Goal: Task Accomplishment & Management: Complete application form

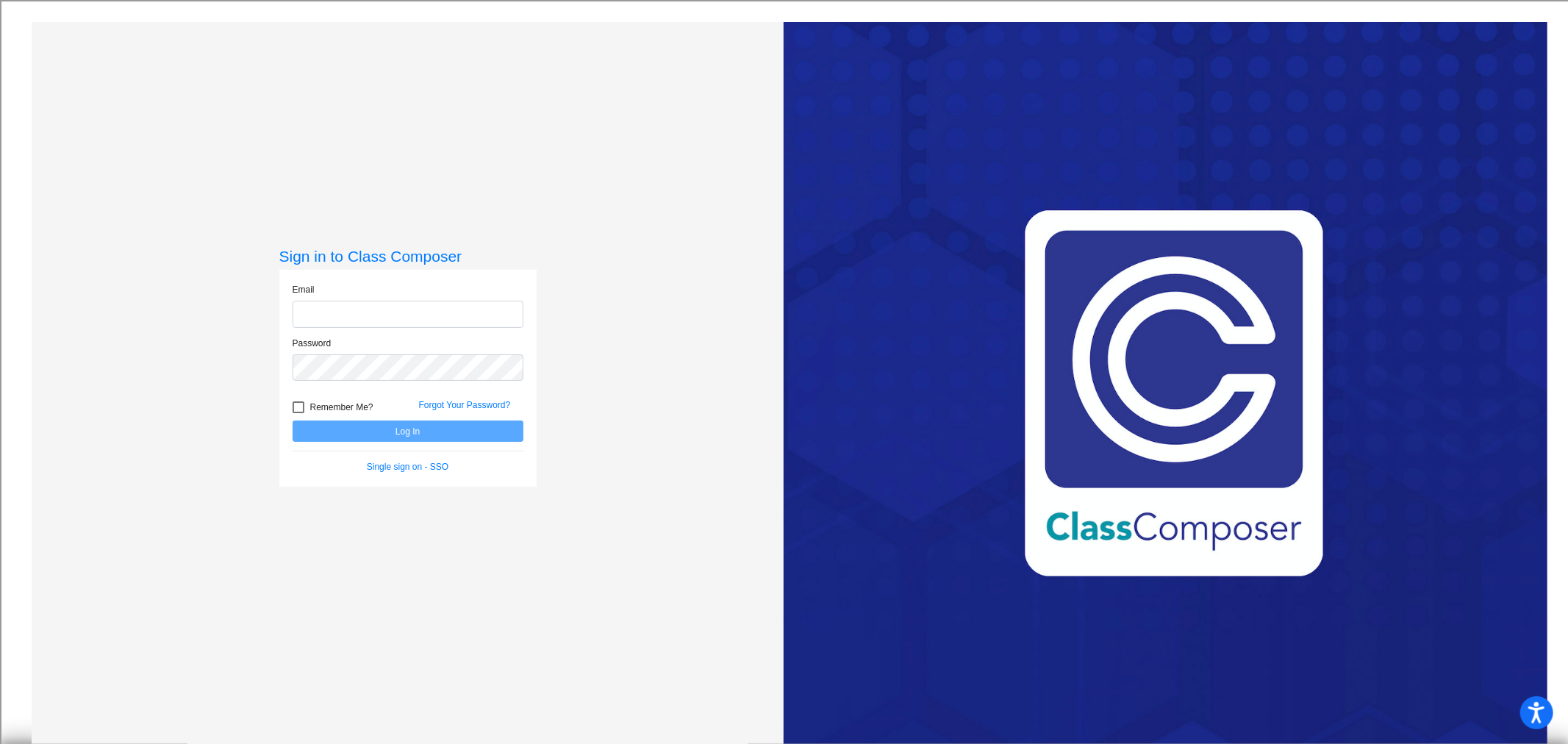
type input "[EMAIL_ADDRESS][DOMAIN_NAME]"
click at [399, 429] on button "Log In" at bounding box center [408, 431] width 231 height 21
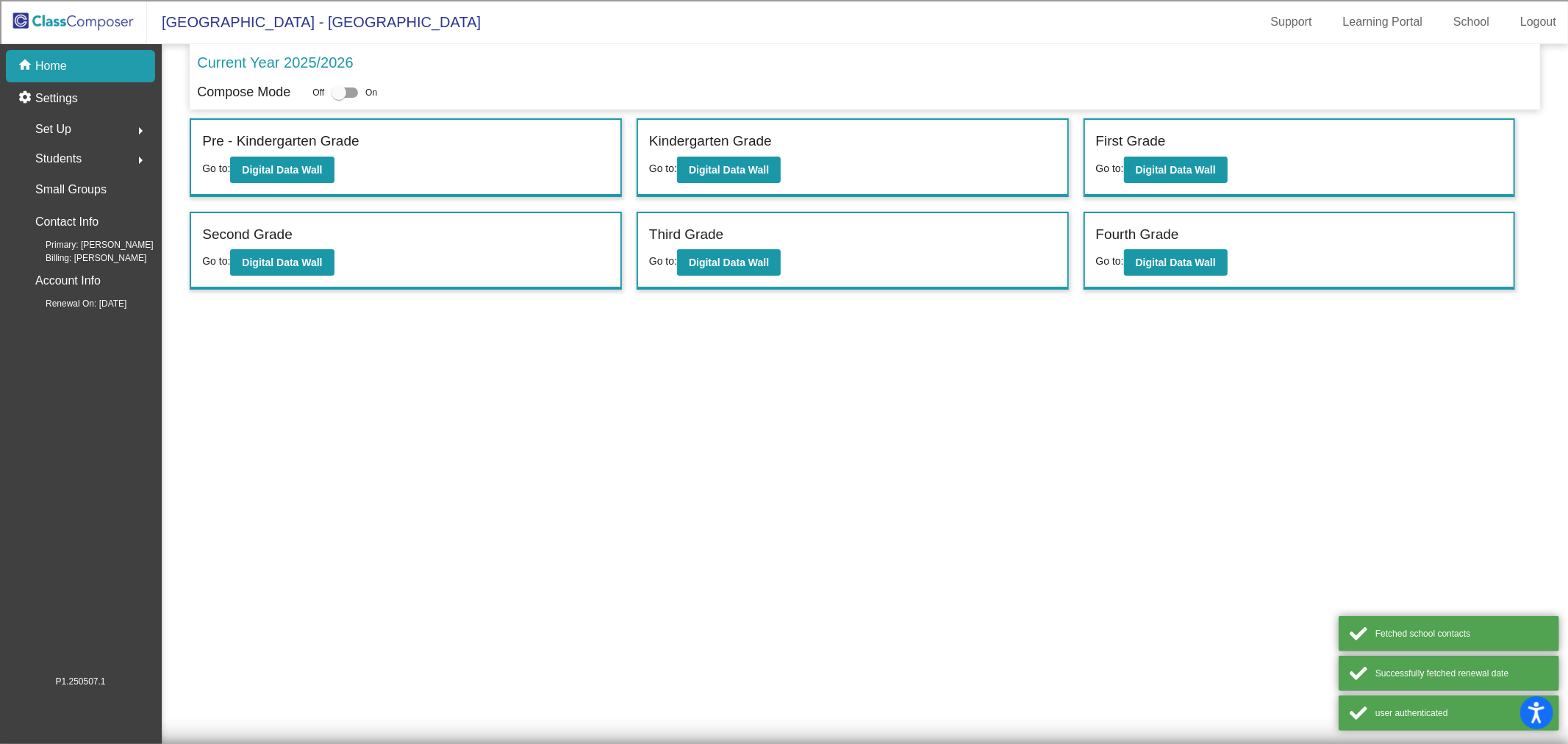
click at [83, 157] on div "Students arrow_right" at bounding box center [85, 159] width 140 height 30
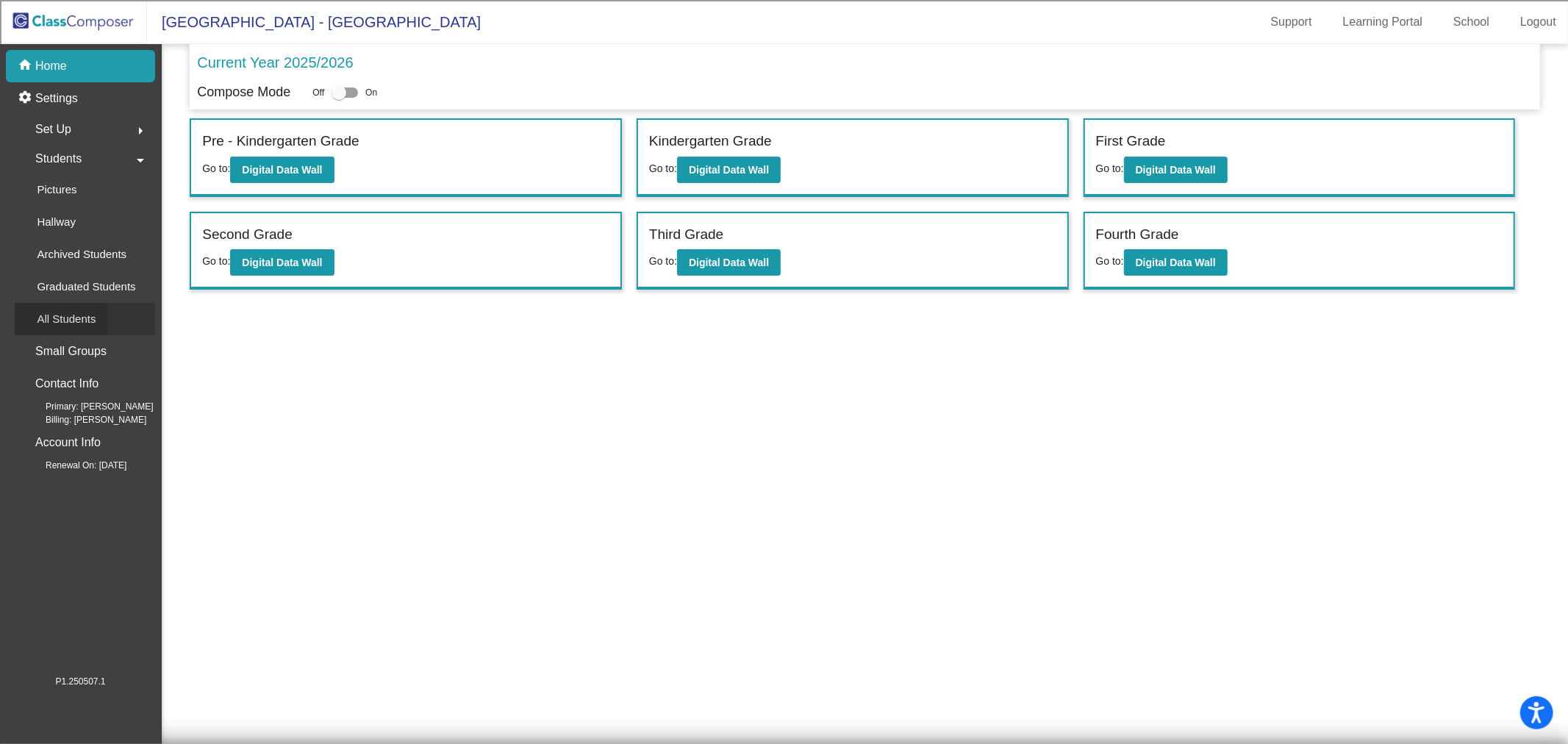
click at [63, 325] on p "All Students" at bounding box center [66, 319] width 59 height 18
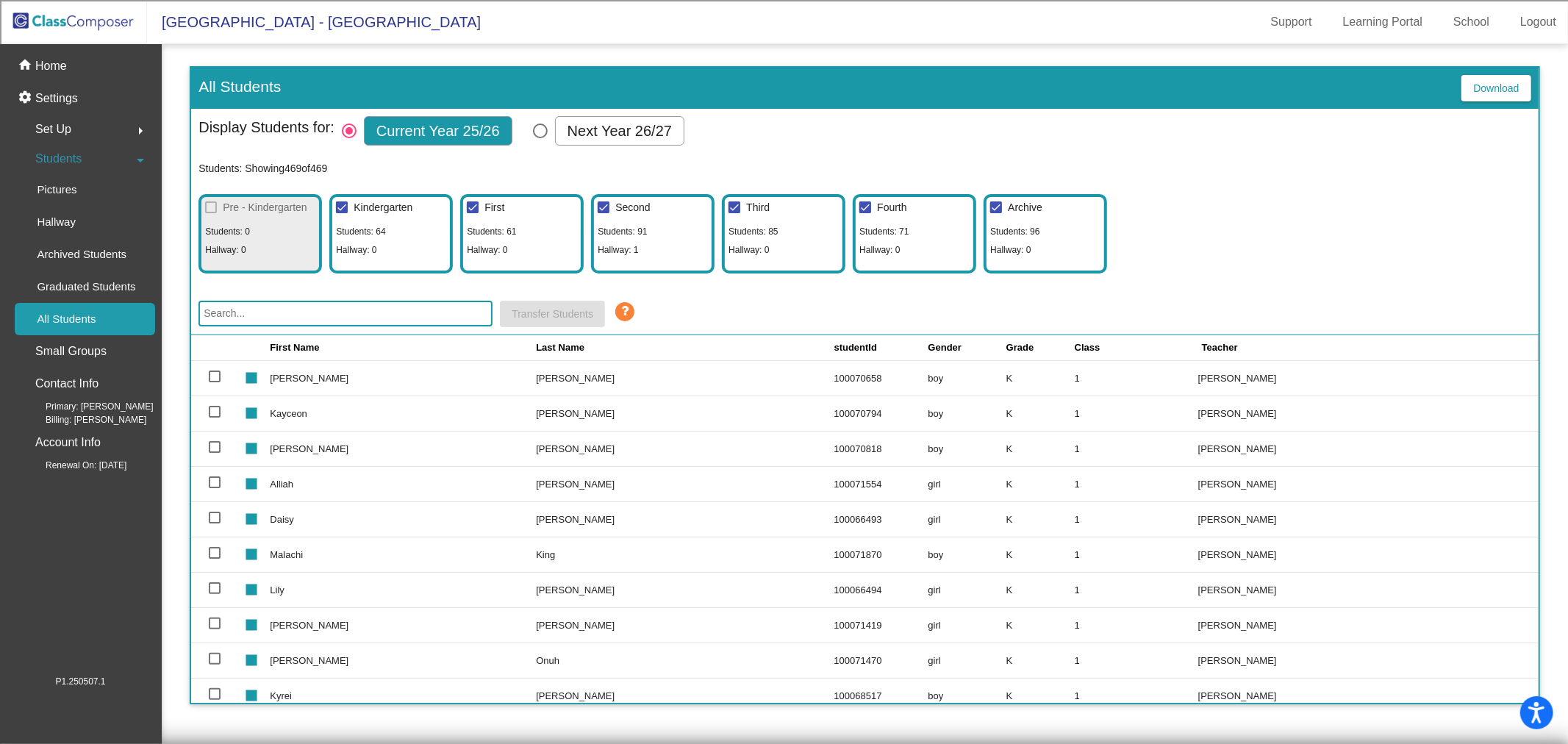
click at [290, 323] on input "text" at bounding box center [345, 313] width 294 height 26
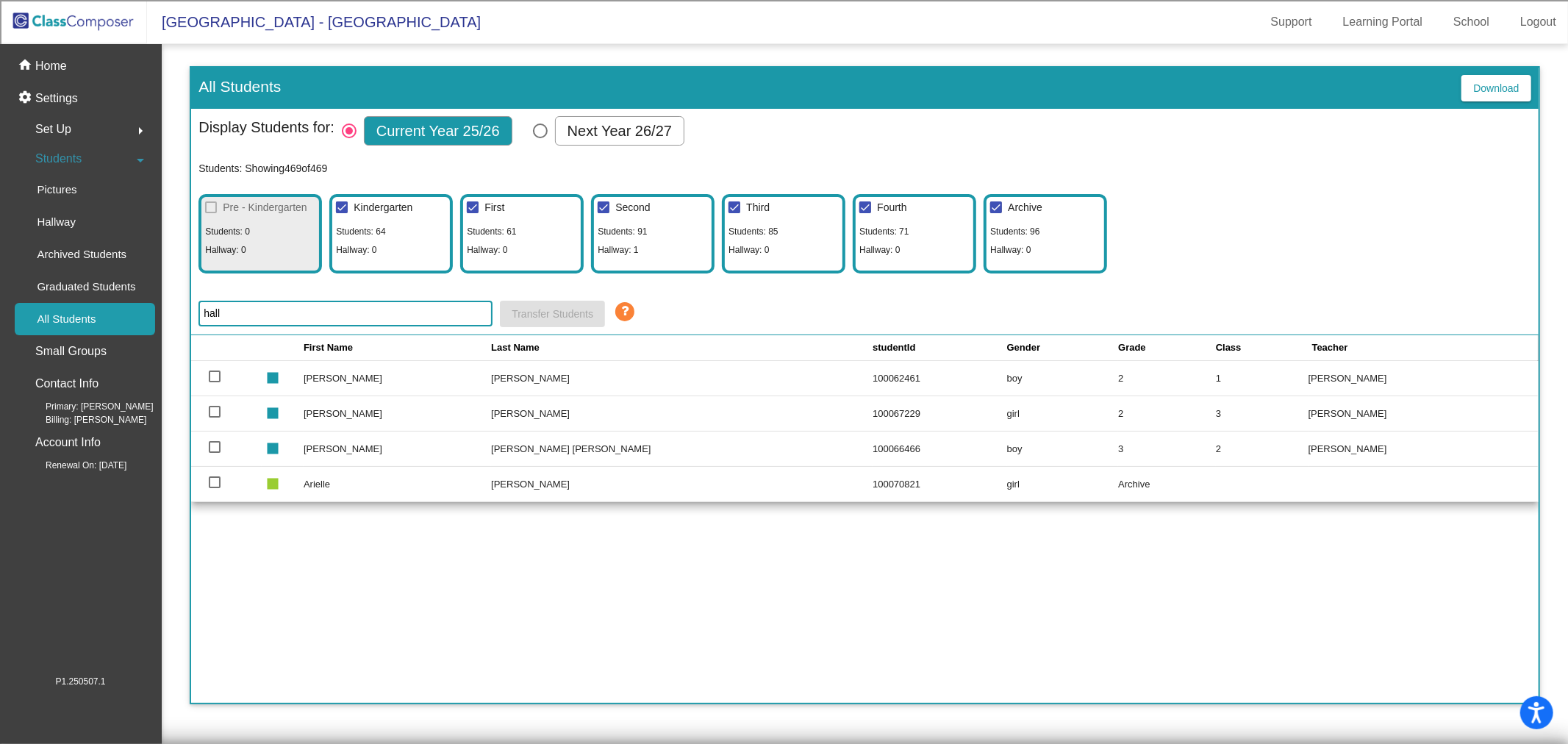
type input "hall"
click at [49, 66] on p "Home" at bounding box center [51, 66] width 31 height 18
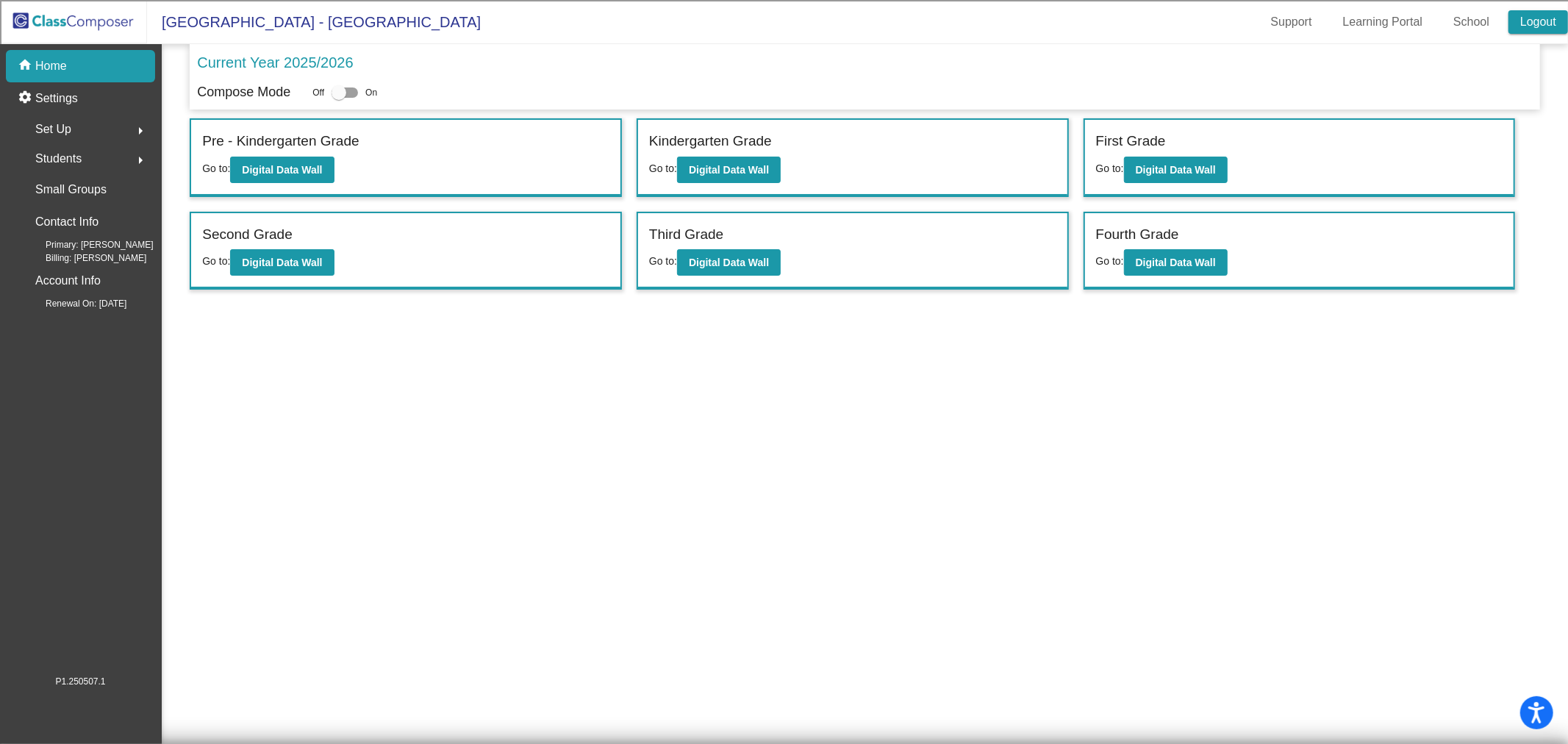
click at [1548, 27] on link "Logout" at bounding box center [1537, 22] width 59 height 23
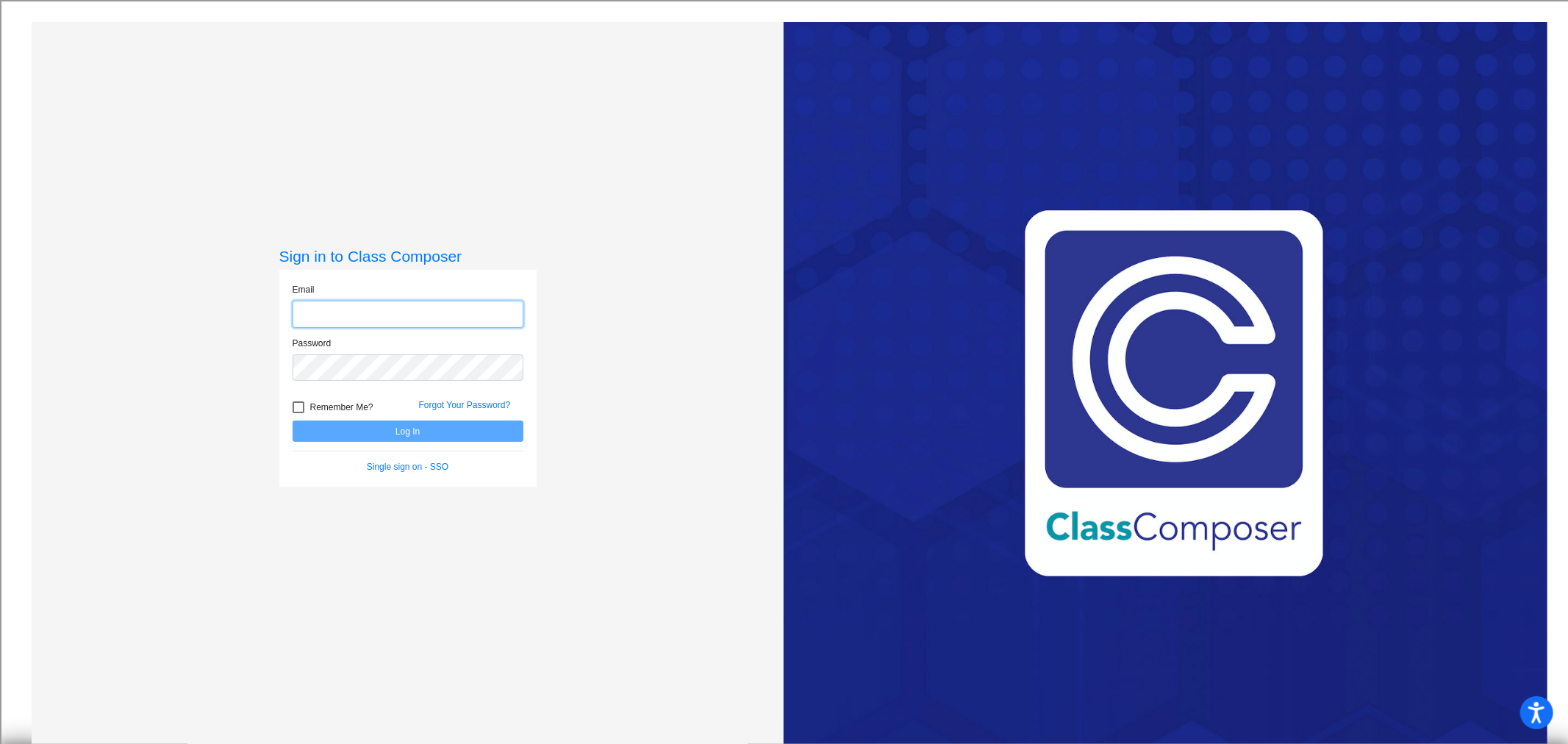
type input "[EMAIL_ADDRESS][DOMAIN_NAME]"
click at [404, 430] on button "Log In" at bounding box center [408, 431] width 231 height 21
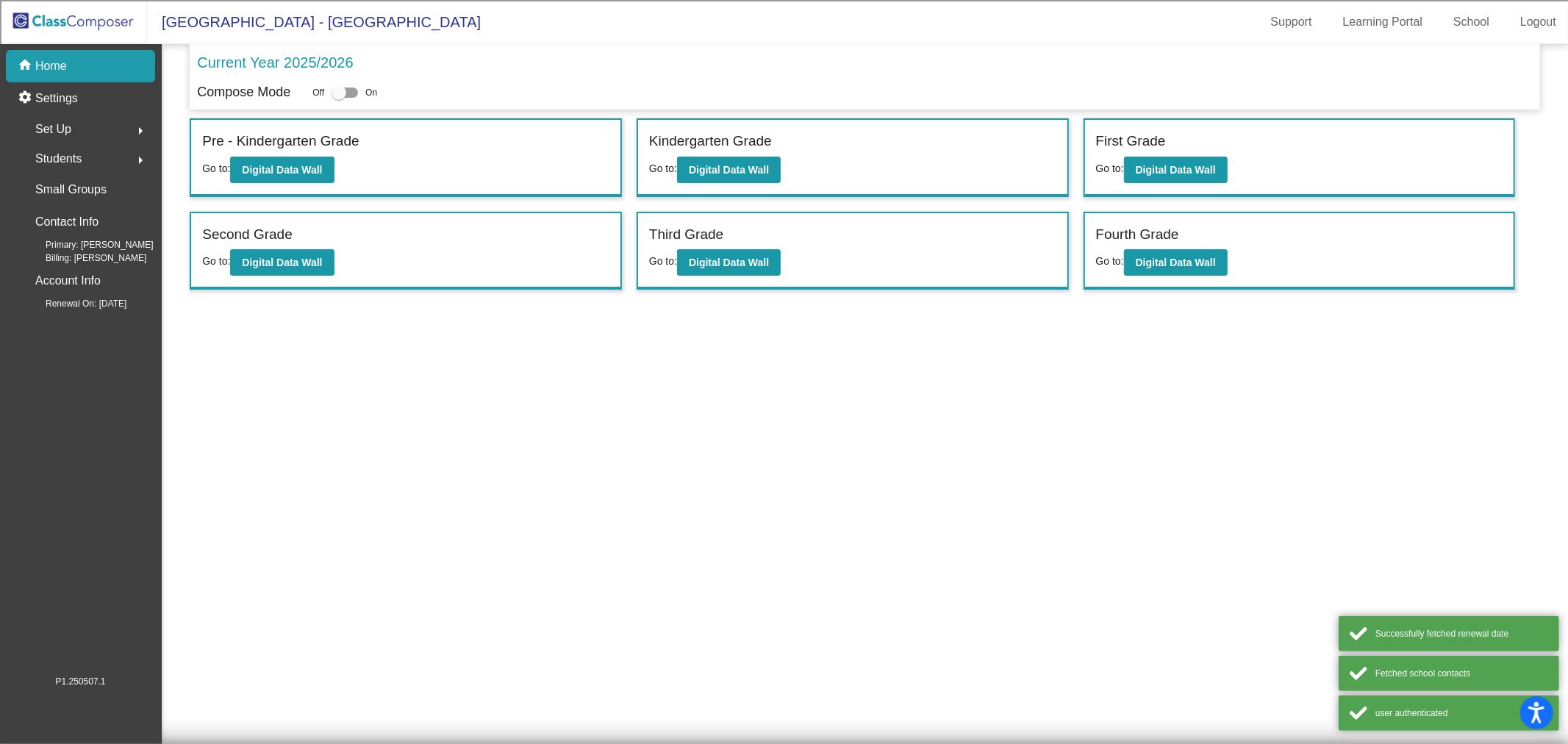
click at [81, 161] on span "Students" at bounding box center [58, 159] width 46 height 20
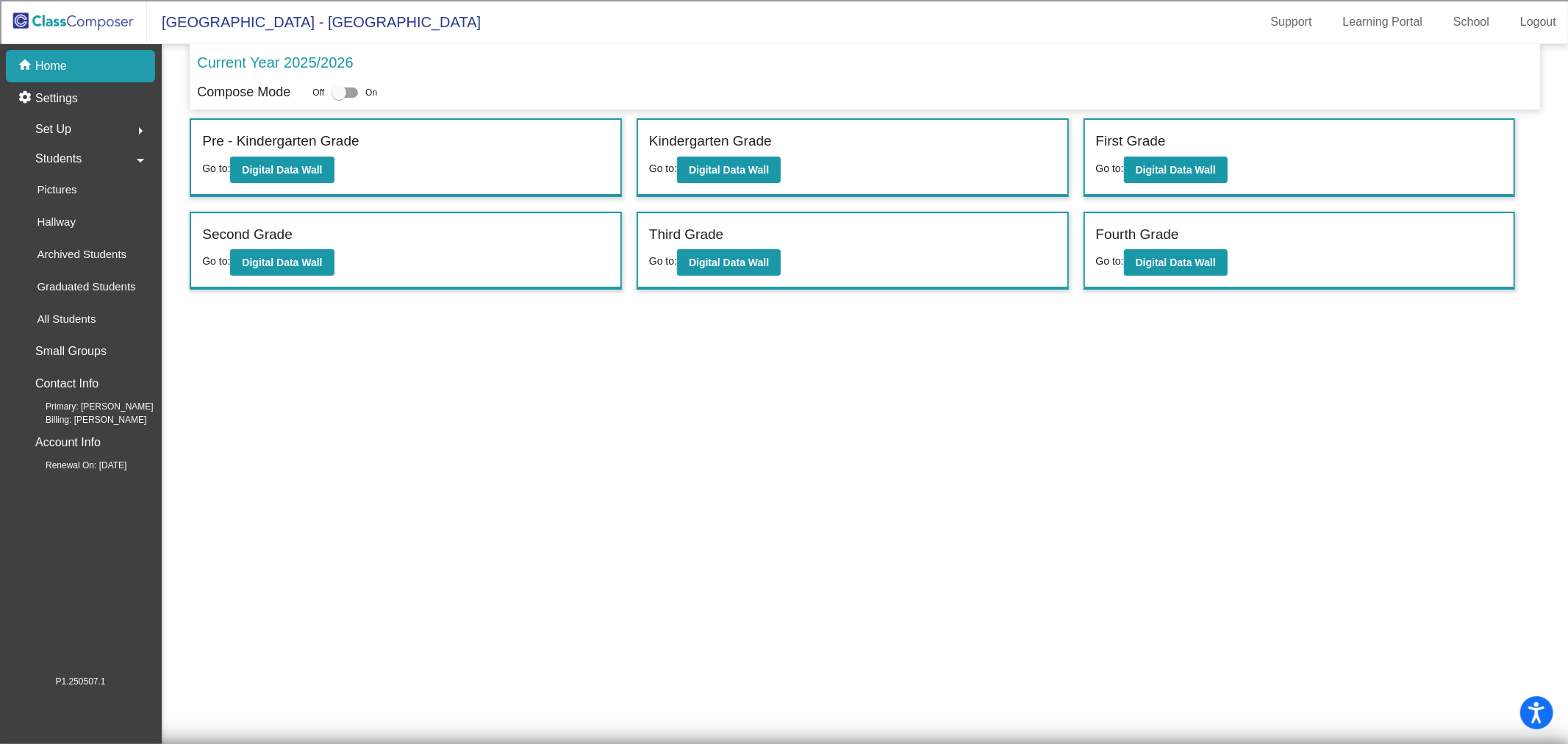
click at [63, 155] on span "Students" at bounding box center [58, 159] width 46 height 20
click at [62, 317] on p "All Students" at bounding box center [66, 319] width 59 height 18
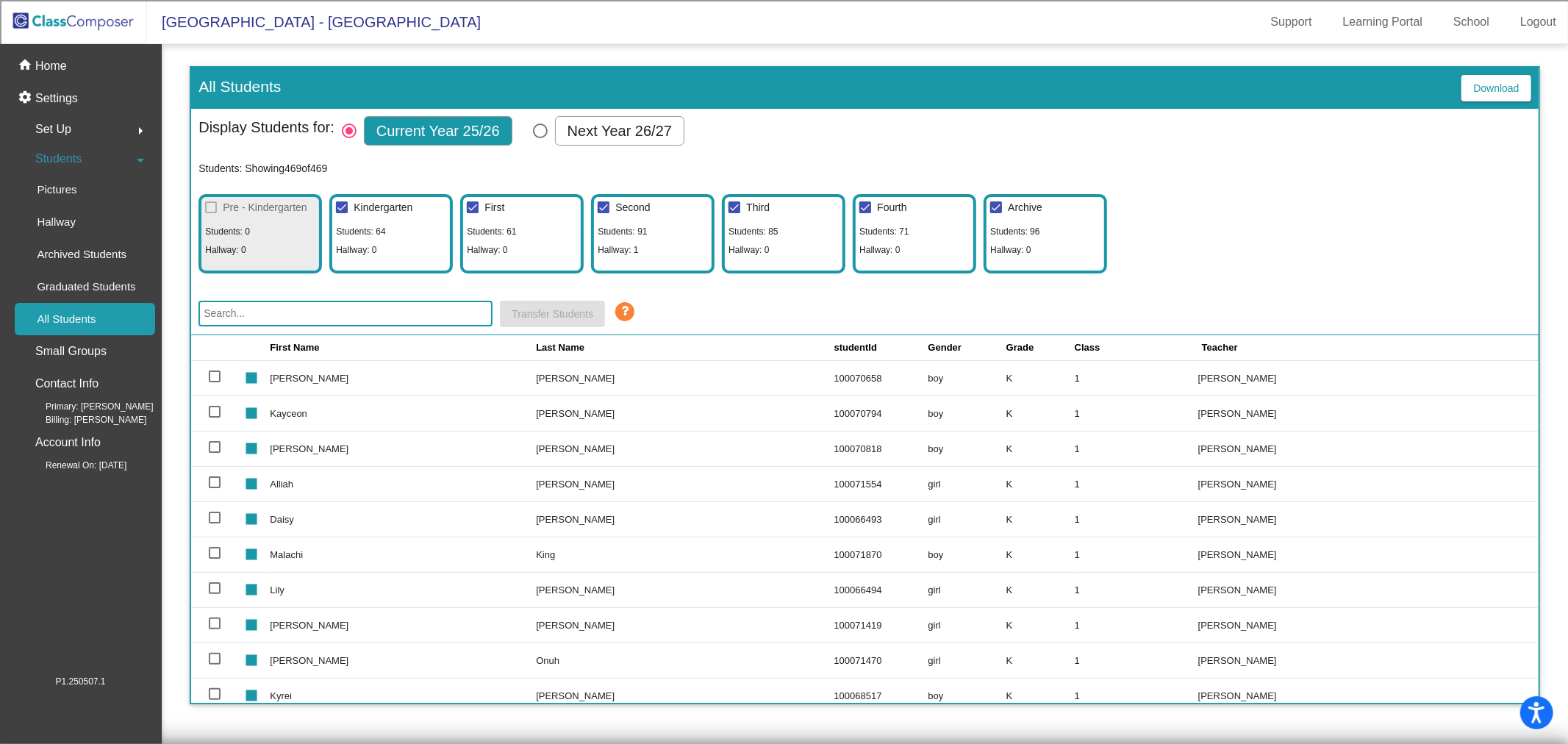
click at [254, 305] on input "text" at bounding box center [345, 313] width 294 height 26
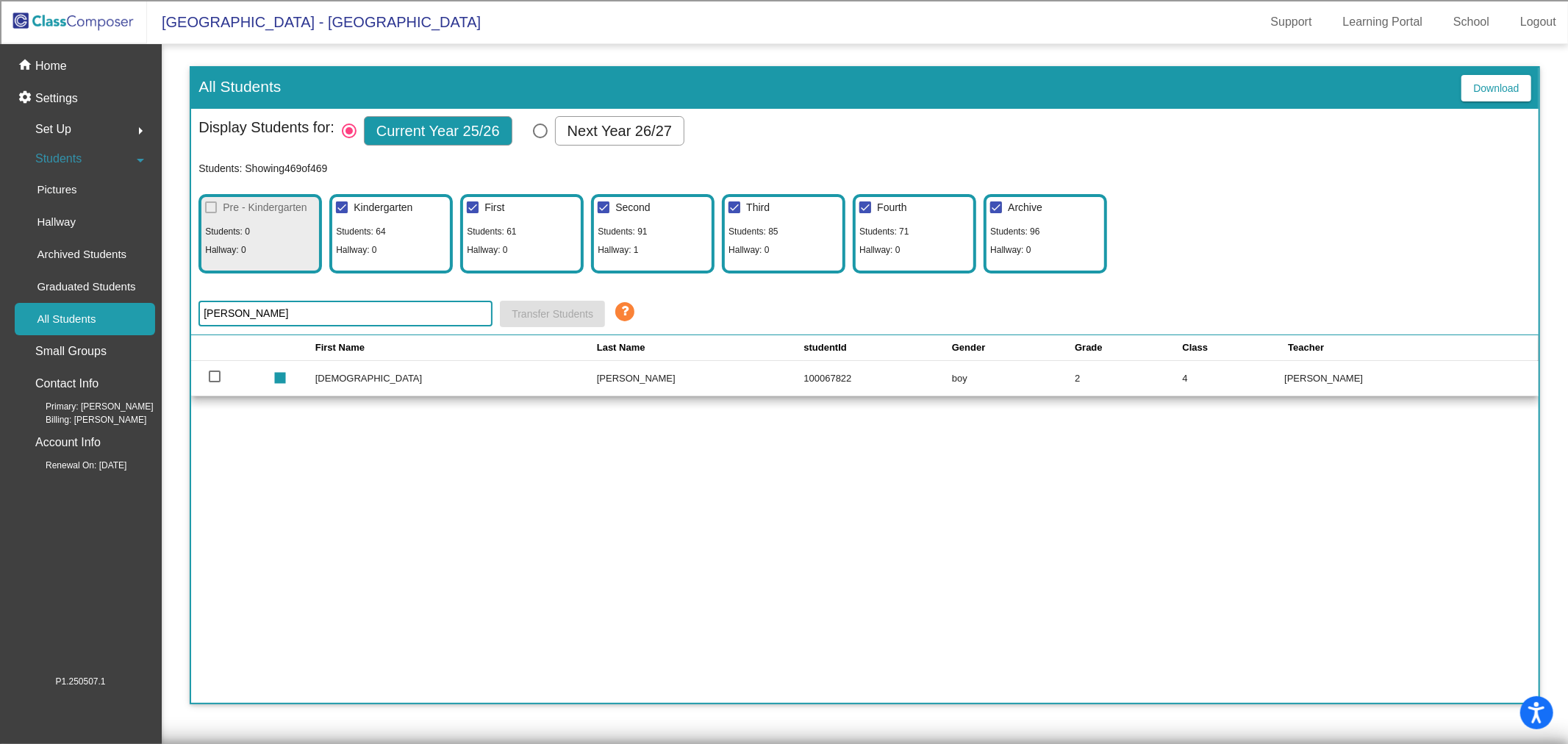
type input "[PERSON_NAME]"
click at [70, 62] on div "home Home" at bounding box center [81, 66] width 150 height 32
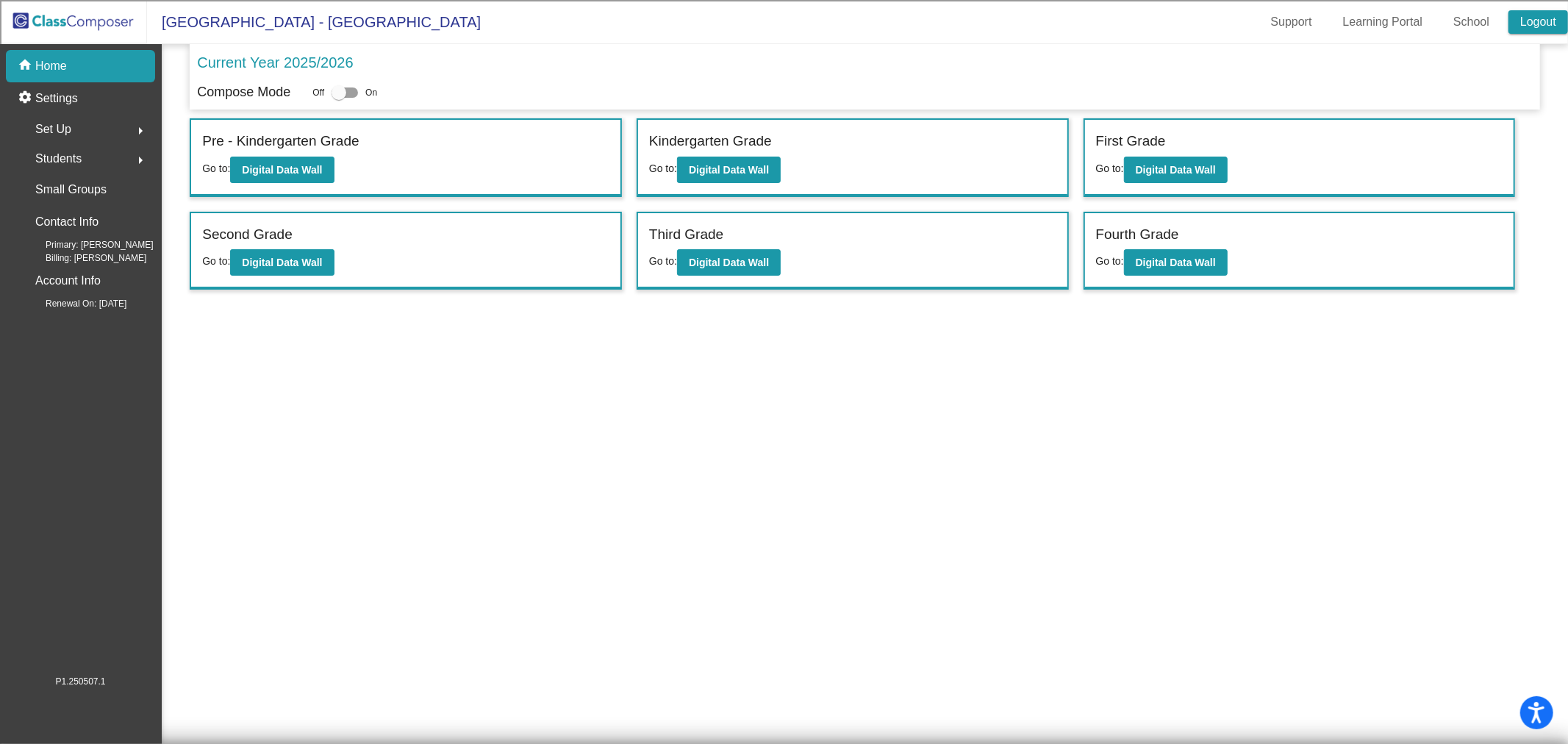
click at [1544, 18] on link "Logout" at bounding box center [1537, 22] width 59 height 23
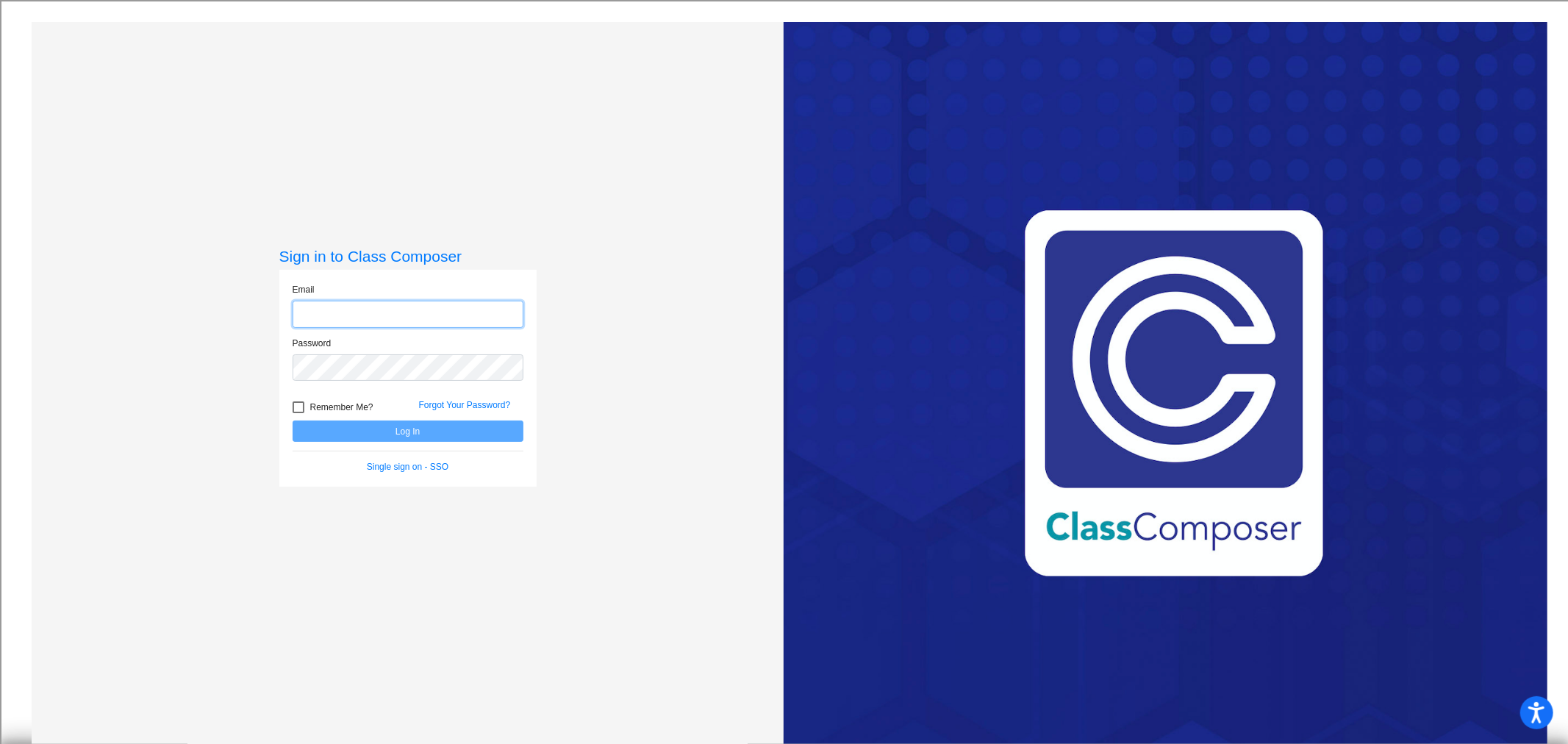
type input "[EMAIL_ADDRESS][DOMAIN_NAME]"
click at [405, 427] on button "Log In" at bounding box center [408, 431] width 231 height 21
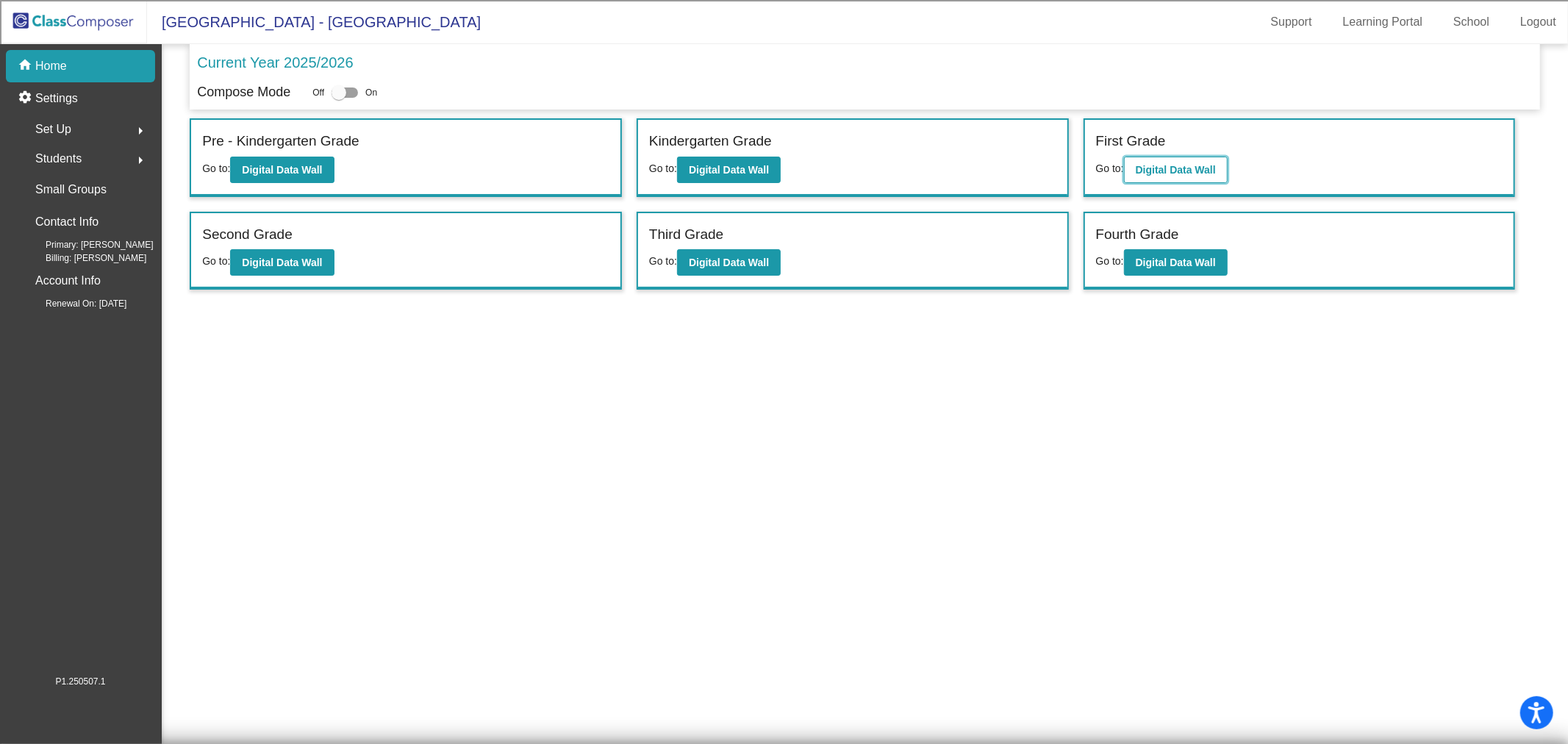
click at [1195, 166] on b "Digital Data Wall" at bounding box center [1175, 169] width 80 height 12
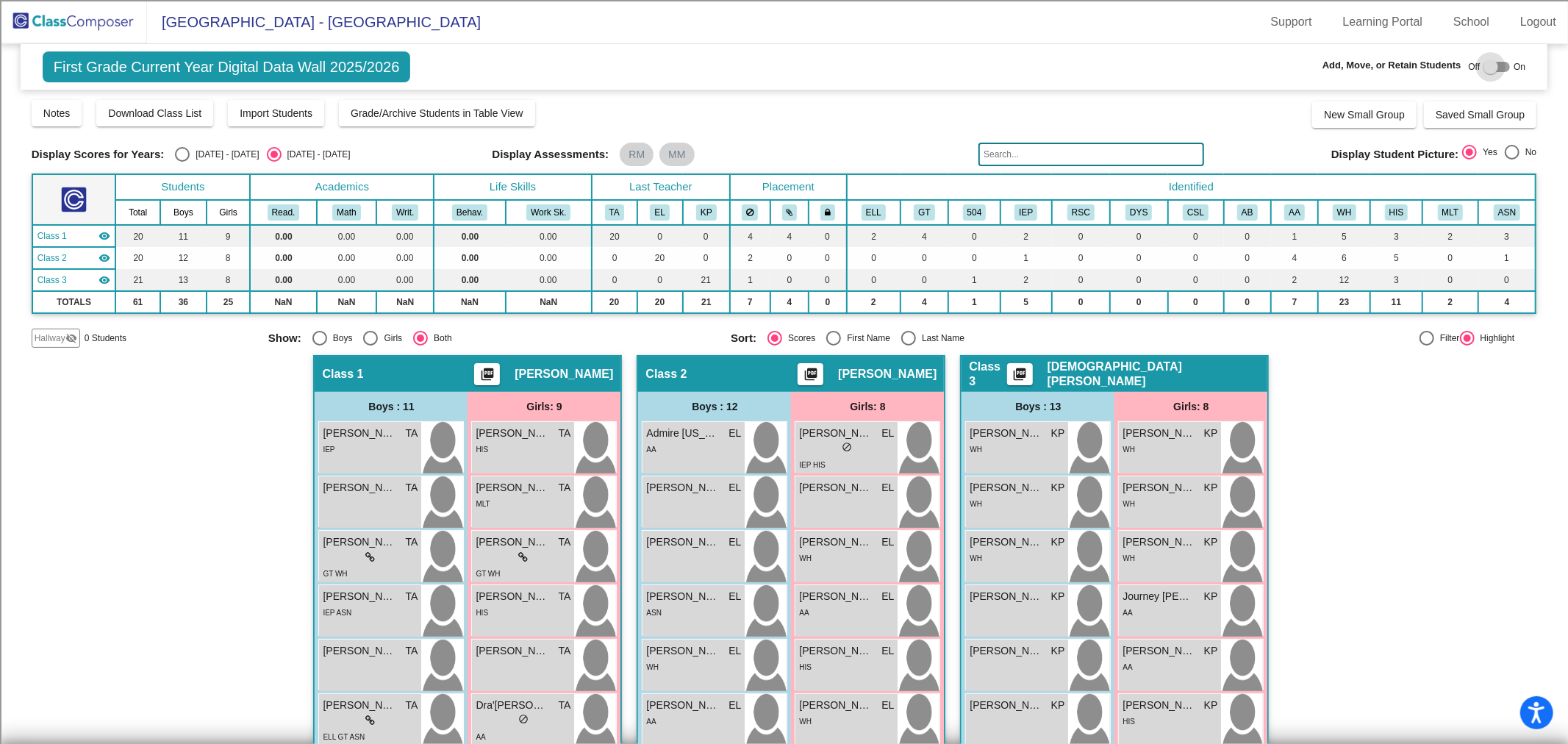
click at [1483, 67] on div at bounding box center [1491, 67] width 15 height 15
checkbox input "true"
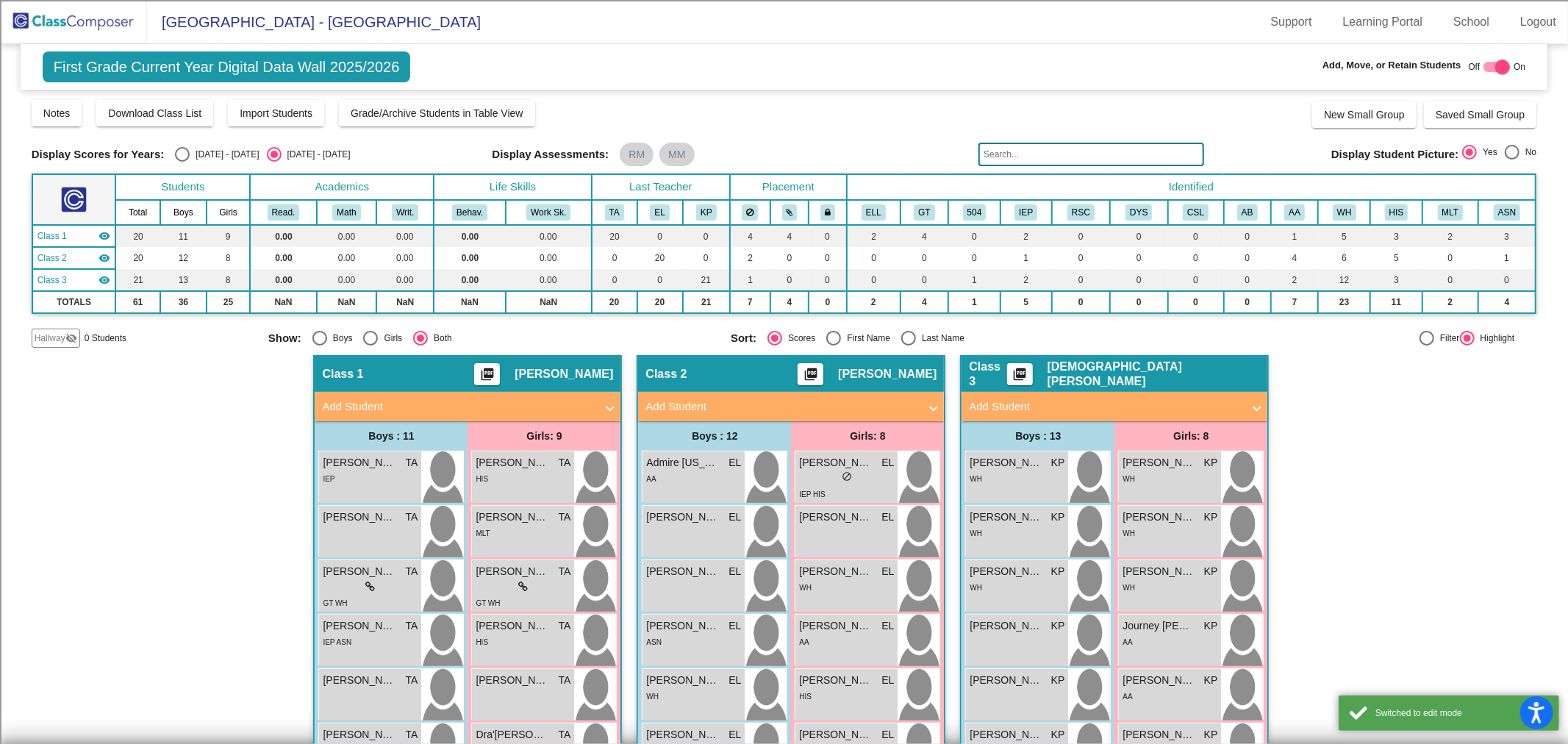
click at [53, 338] on span "Hallway" at bounding box center [49, 338] width 31 height 13
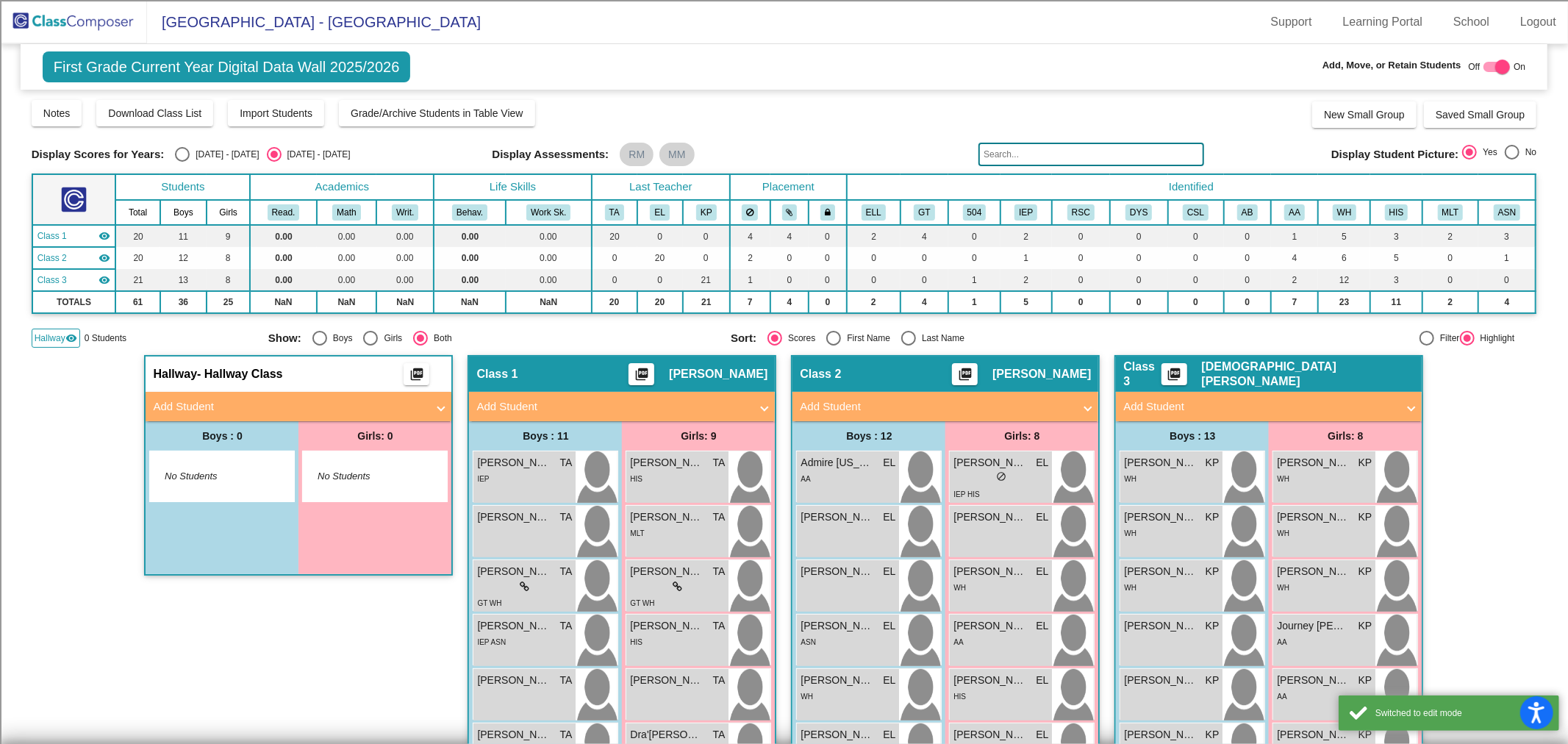
click at [216, 402] on mat-panel-title "Add Student" at bounding box center [289, 407] width 273 height 17
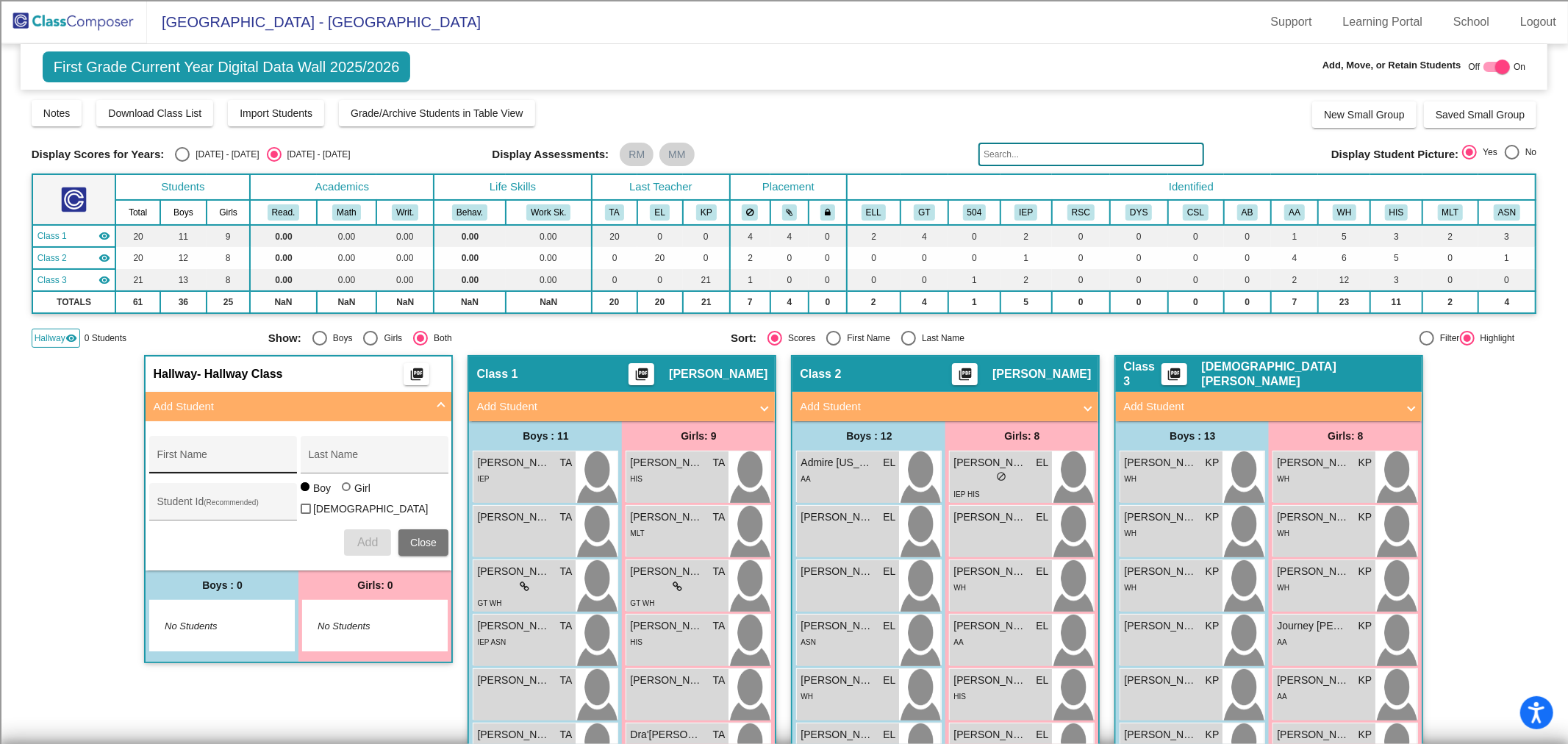
click at [178, 454] on input "First Name" at bounding box center [222, 460] width 132 height 12
type input "[PERSON_NAME]"
type input "Brewer"
type input "100068045"
click at [342, 491] on div at bounding box center [346, 486] width 9 height 9
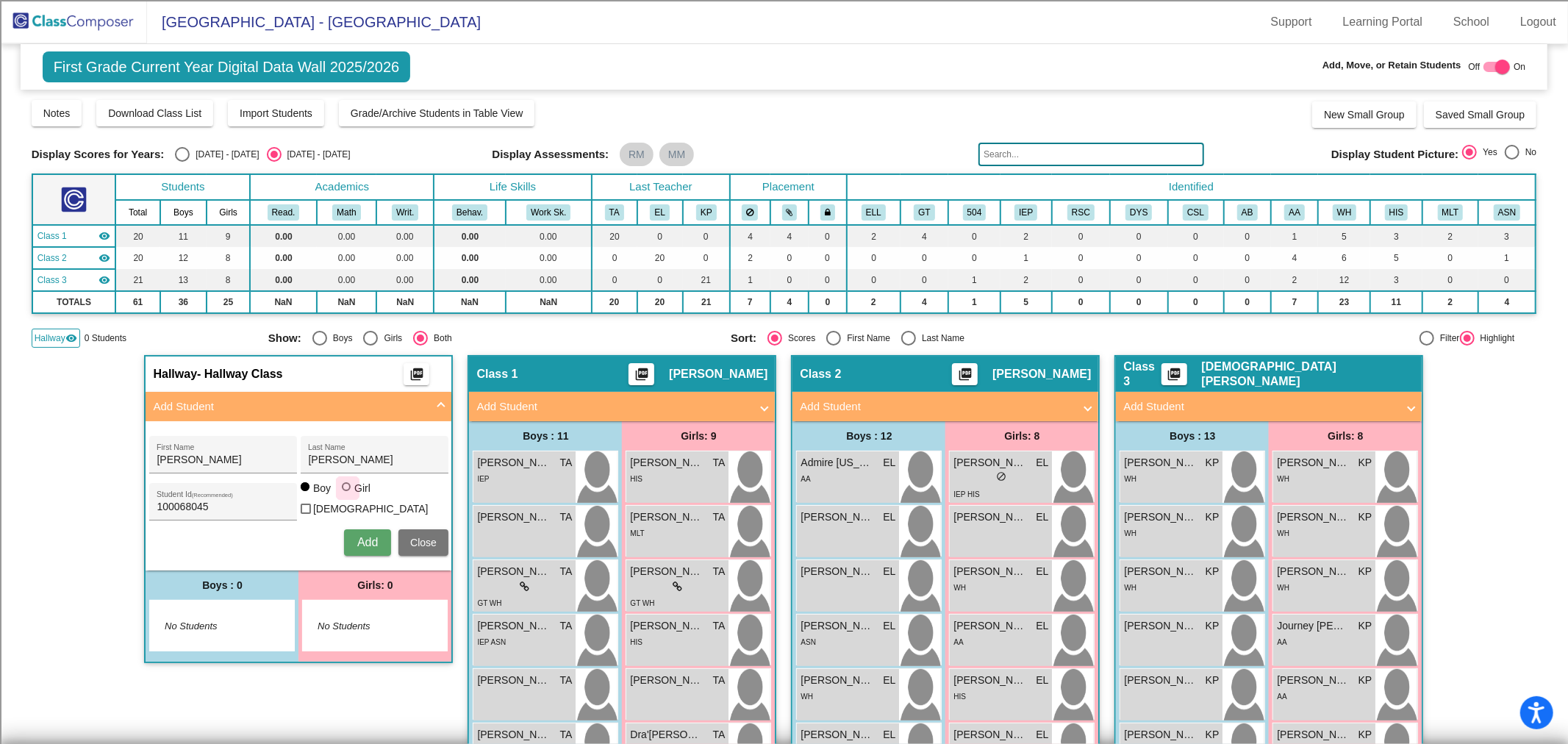
click at [347, 494] on input "Girl" at bounding box center [347, 494] width 1 height 1
radio input "true"
click at [363, 536] on span "Add" at bounding box center [367, 542] width 20 height 13
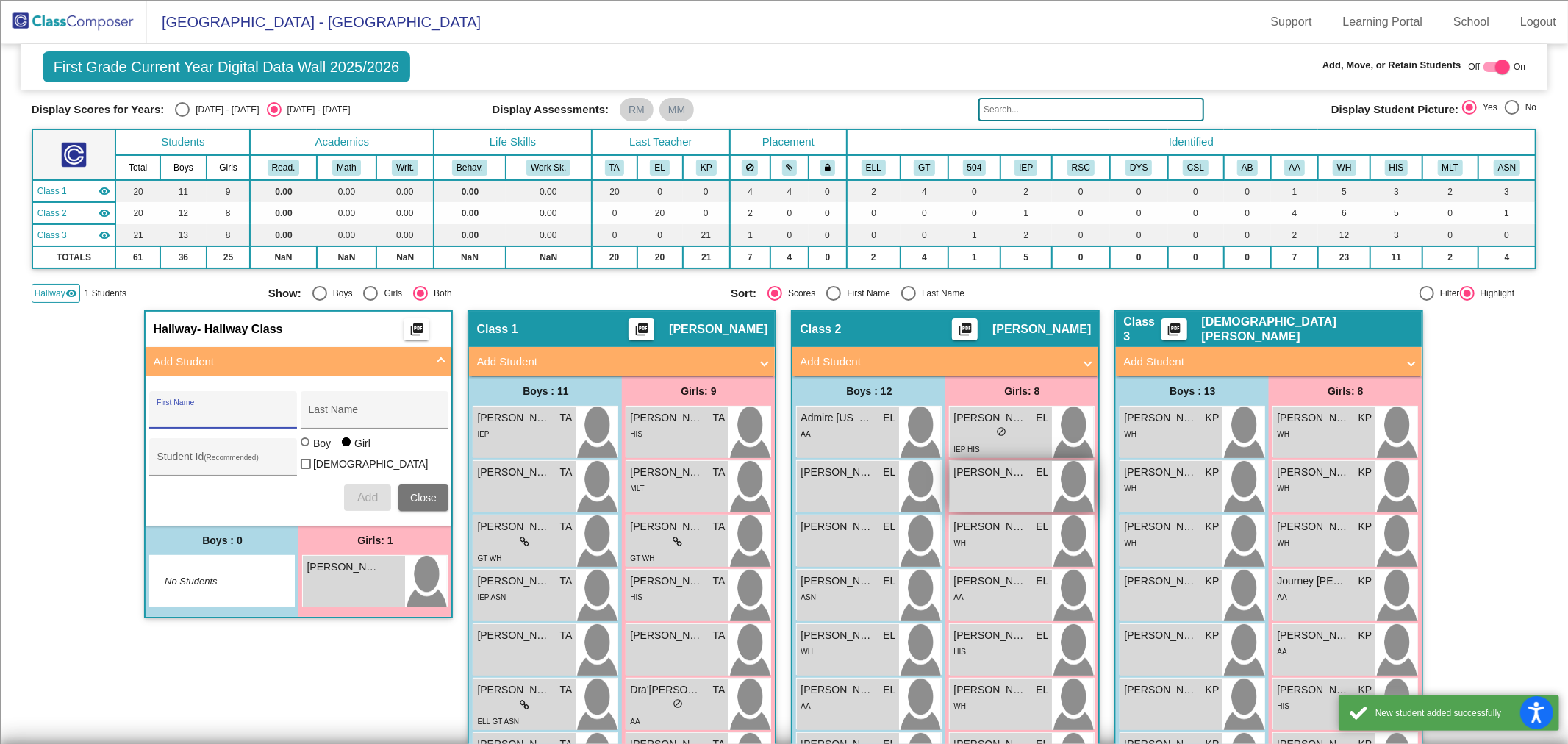
scroll to position [81, 0]
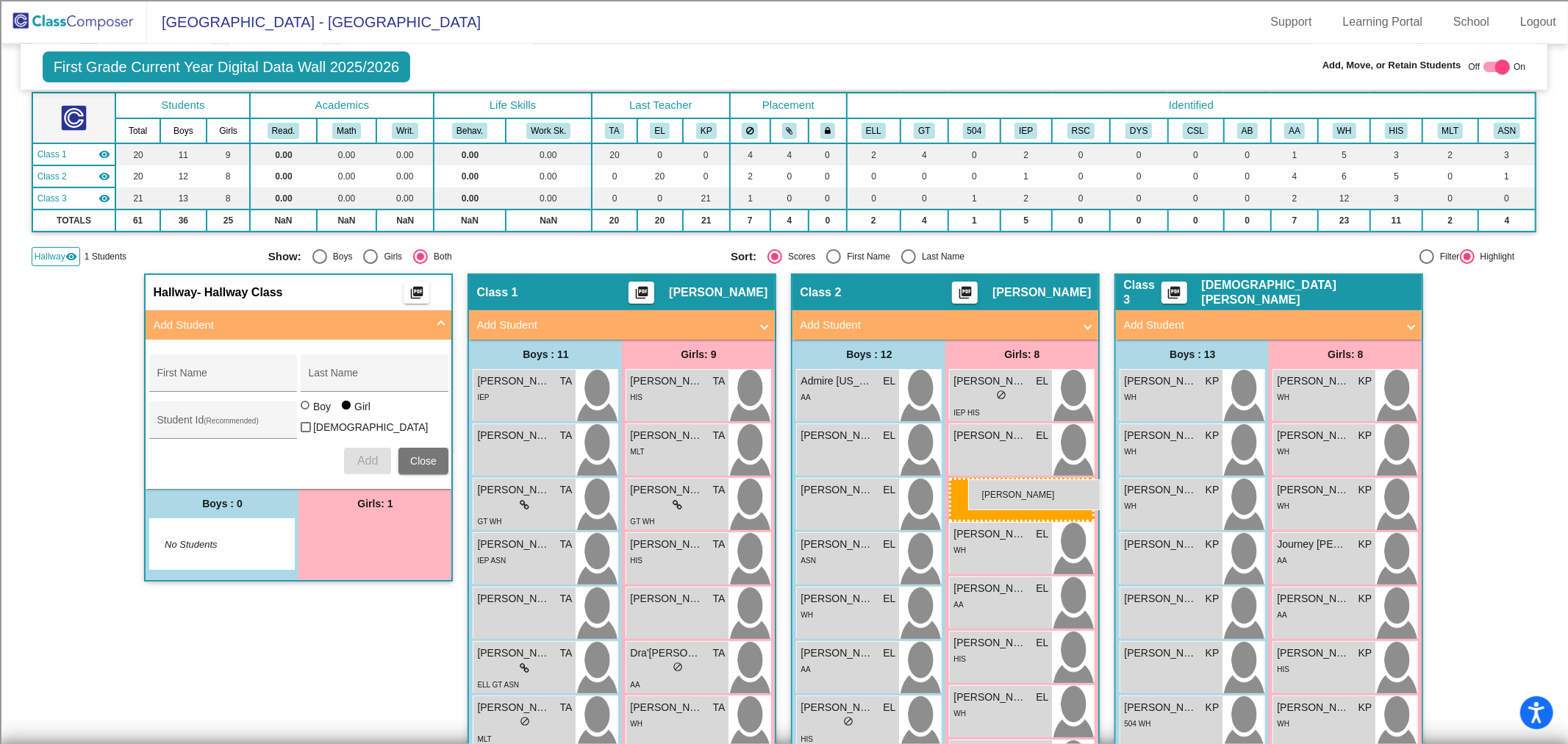
drag, startPoint x: 307, startPoint y: 532, endPoint x: 968, endPoint y: 479, distance: 663.1
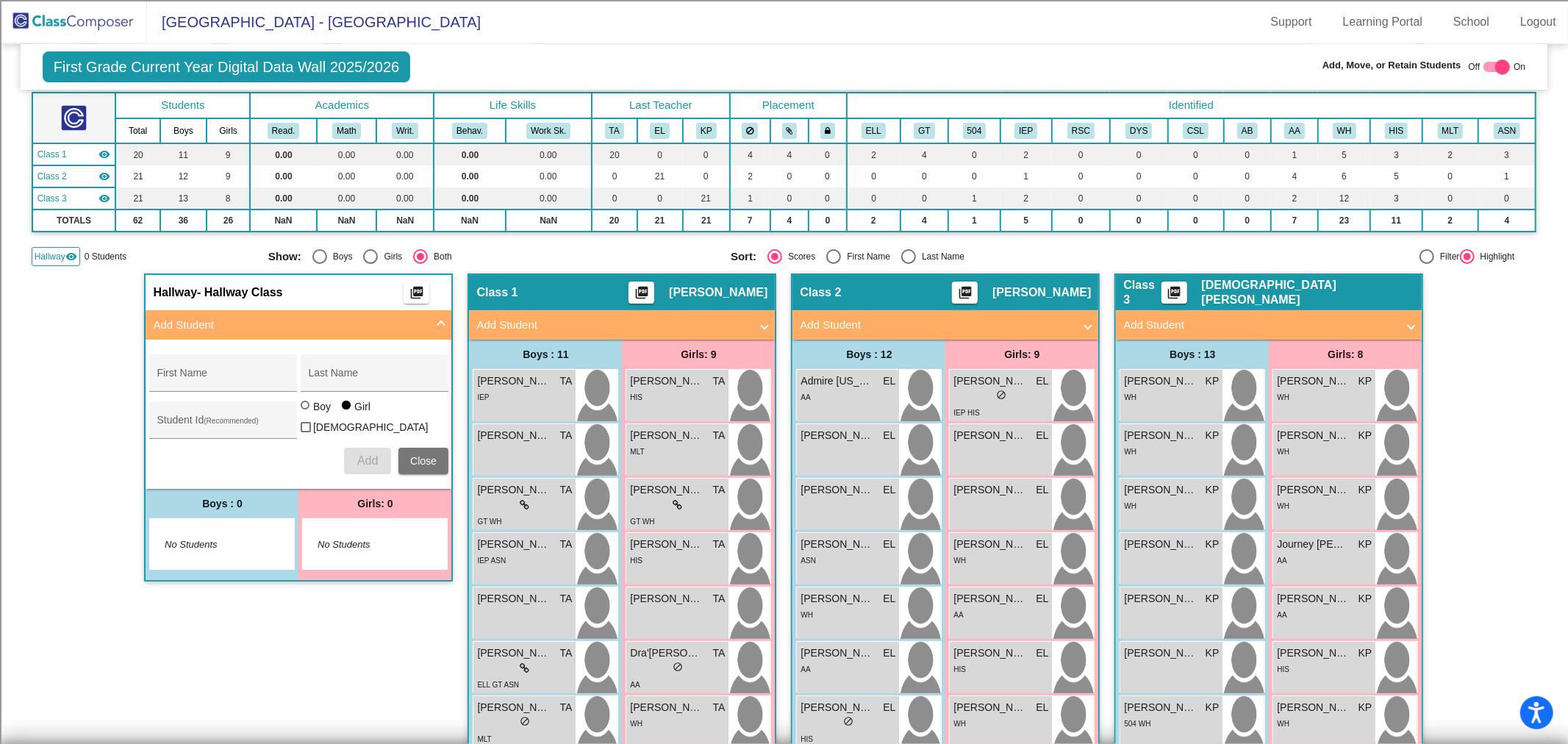
click at [49, 250] on span "Hallway" at bounding box center [49, 256] width 31 height 13
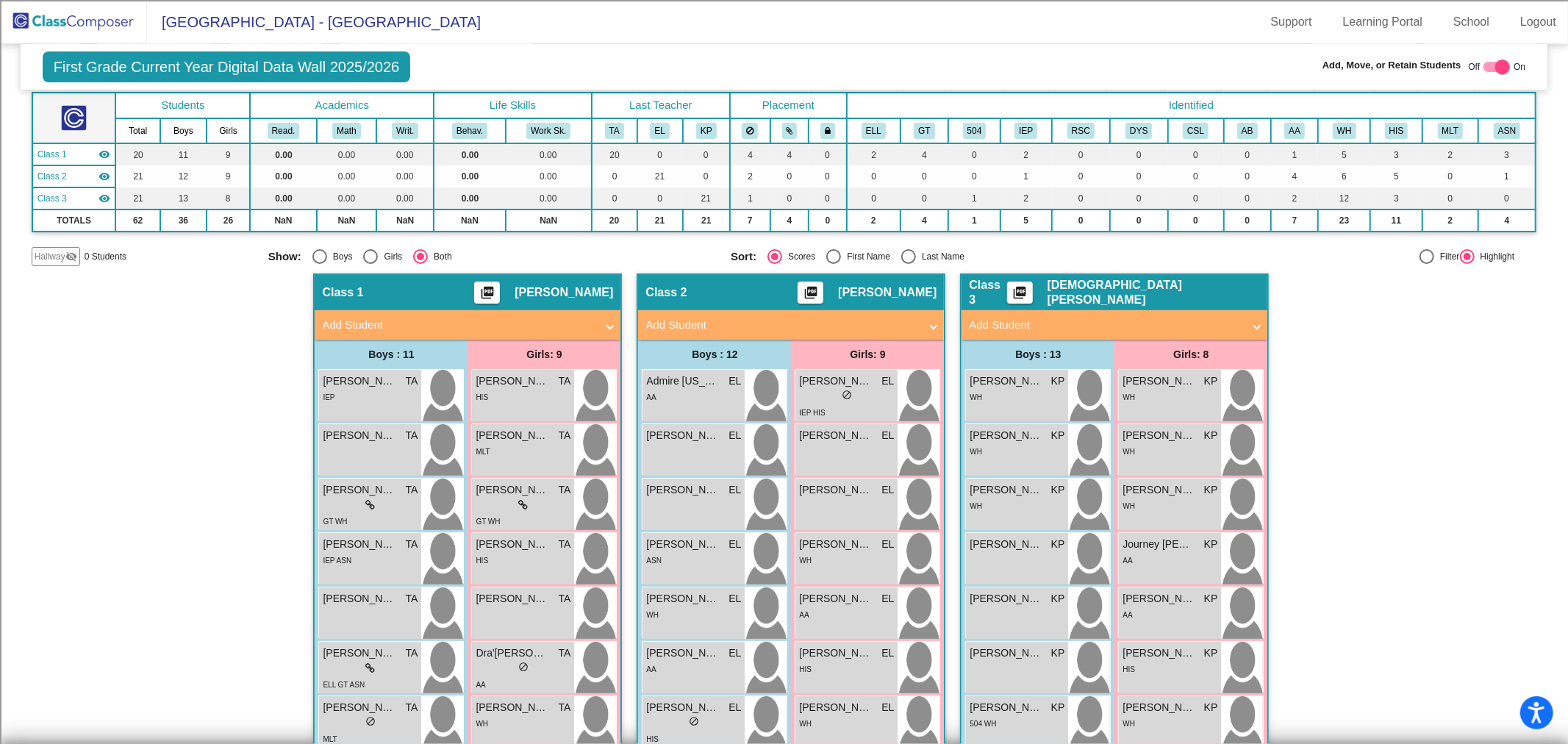
click at [1495, 68] on div at bounding box center [1502, 67] width 15 height 15
checkbox input "false"
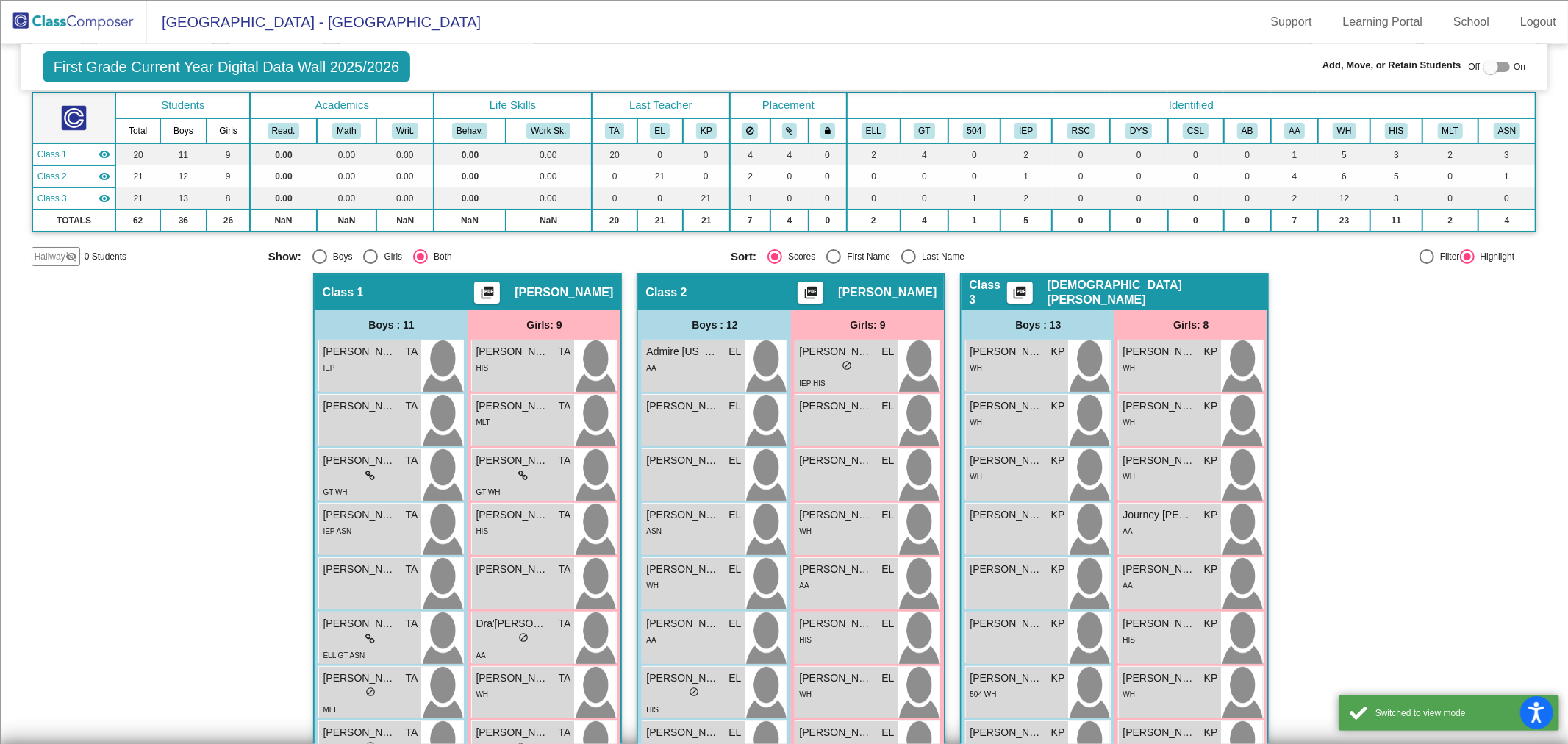
click at [53, 18] on img at bounding box center [74, 21] width 147 height 43
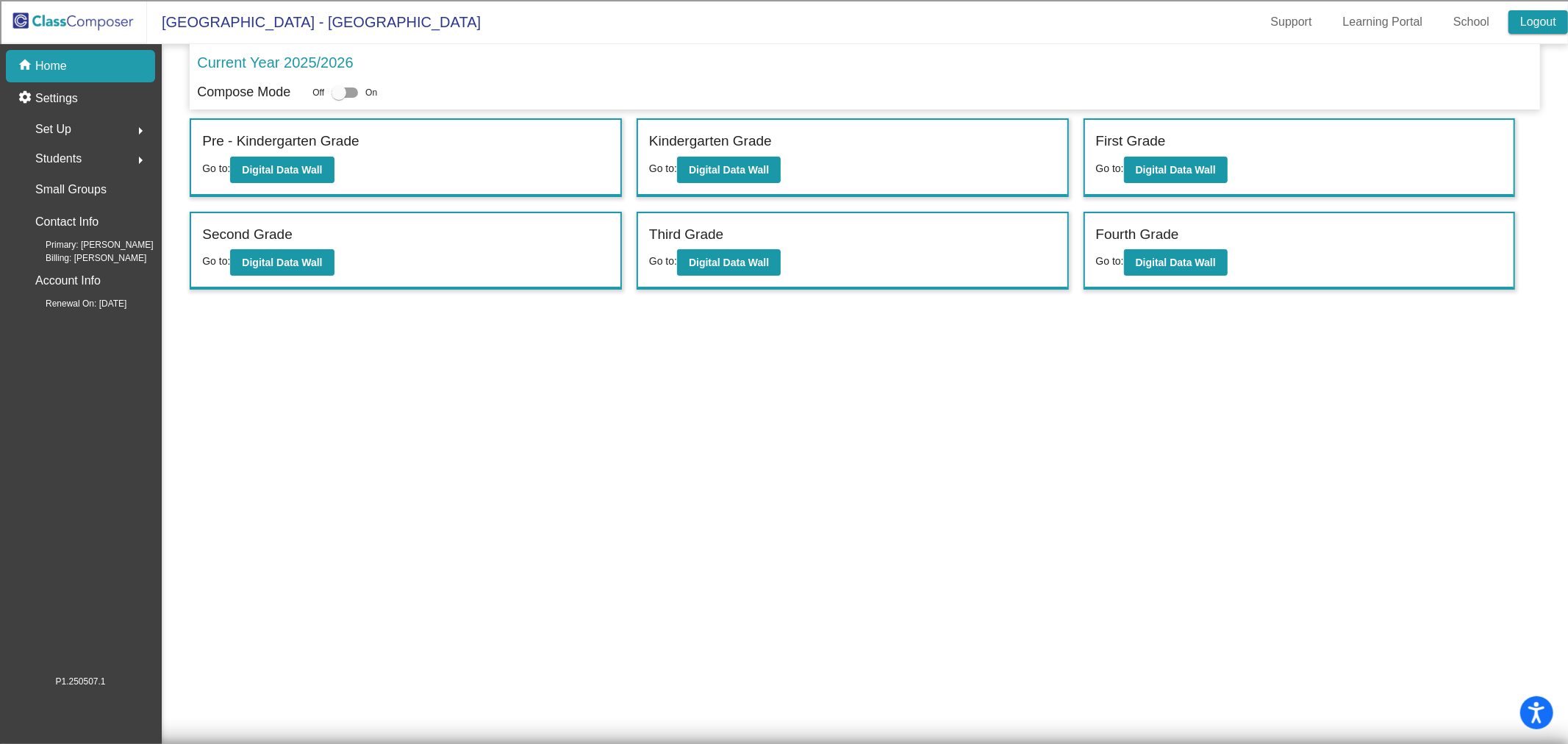
click at [1555, 23] on link "Logout" at bounding box center [1537, 22] width 59 height 23
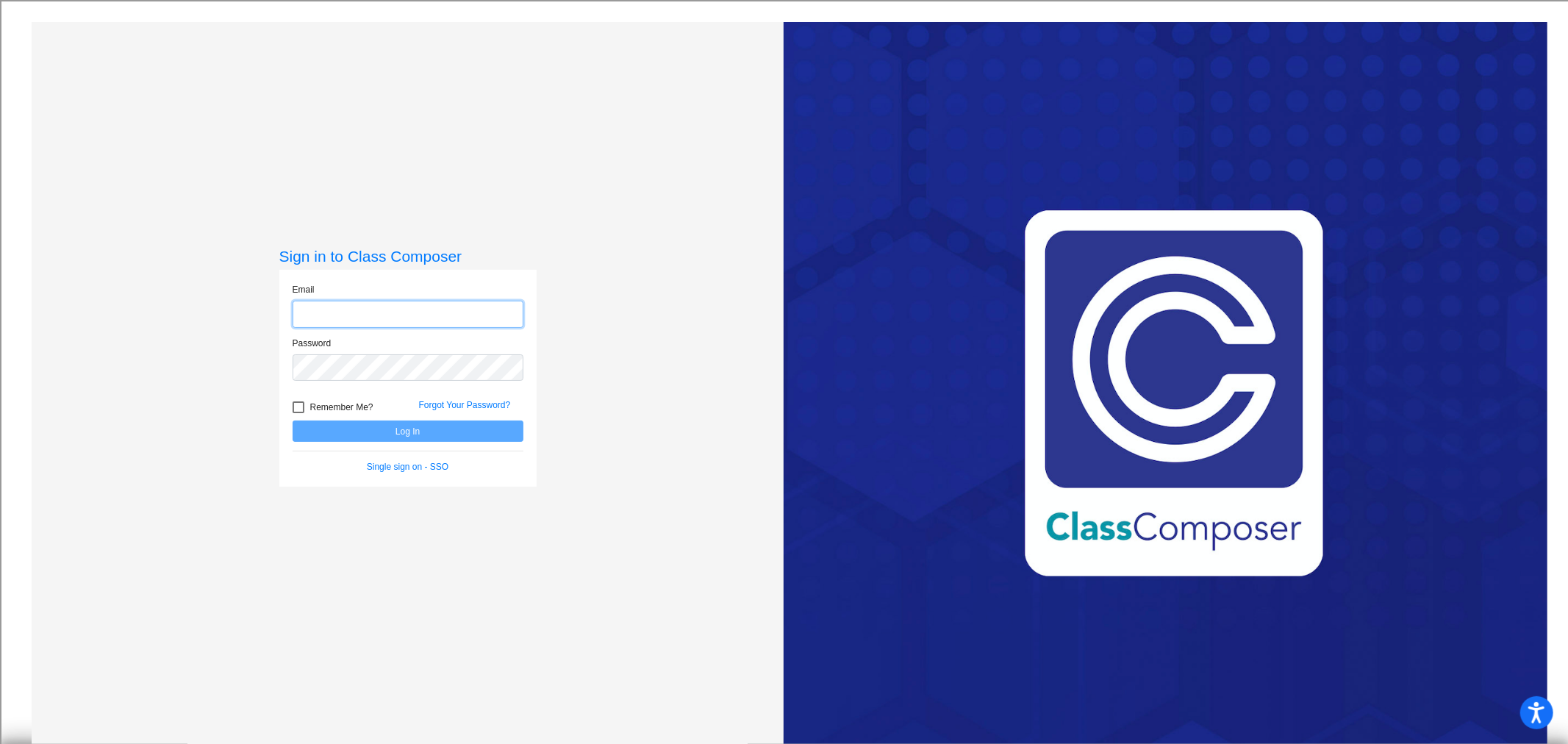
type input "[EMAIL_ADDRESS][DOMAIN_NAME]"
